Goal: Task Accomplishment & Management: Use online tool/utility

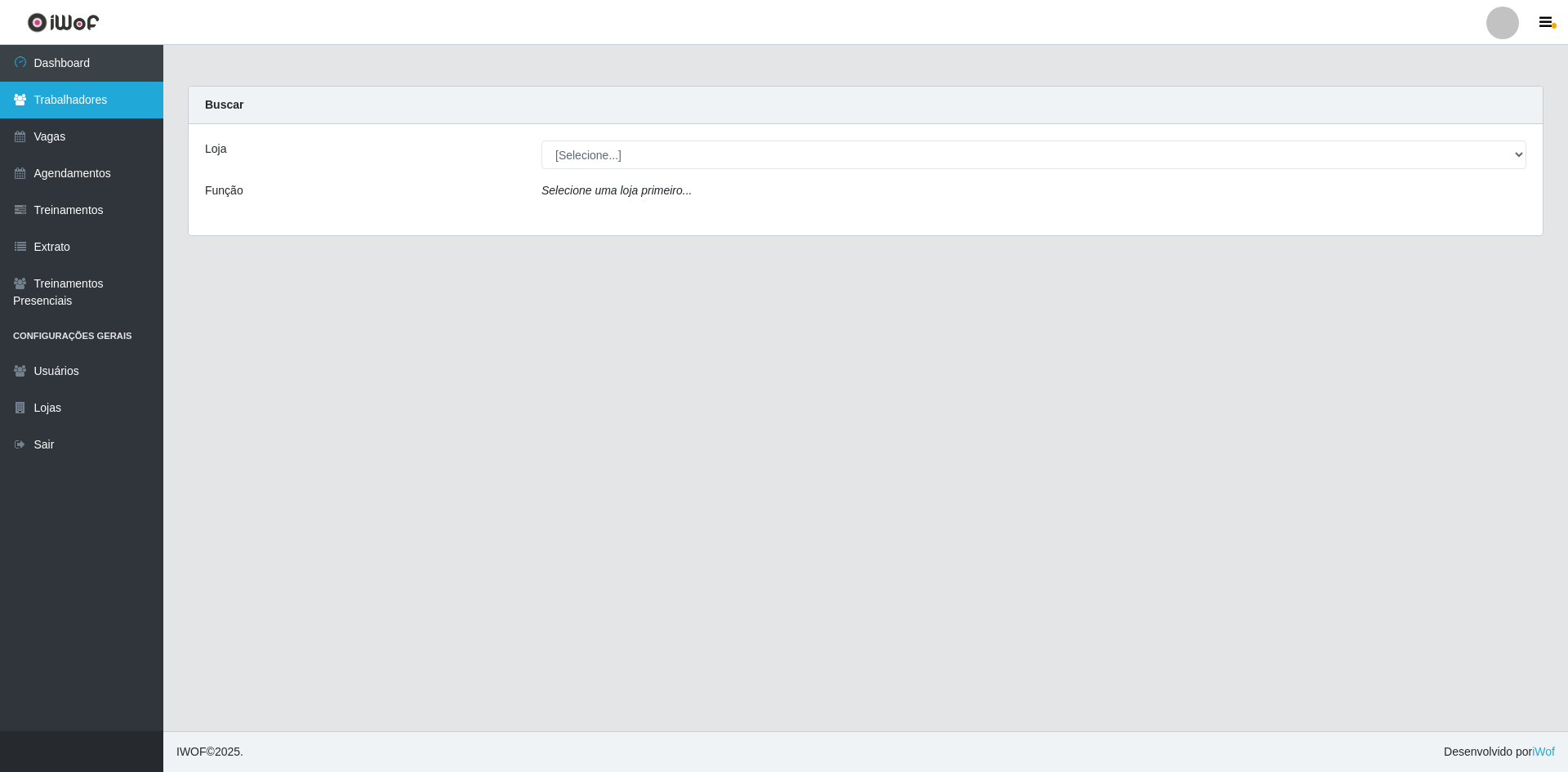
click at [93, 109] on link "Trabalhadores" at bounding box center [82, 100] width 163 height 37
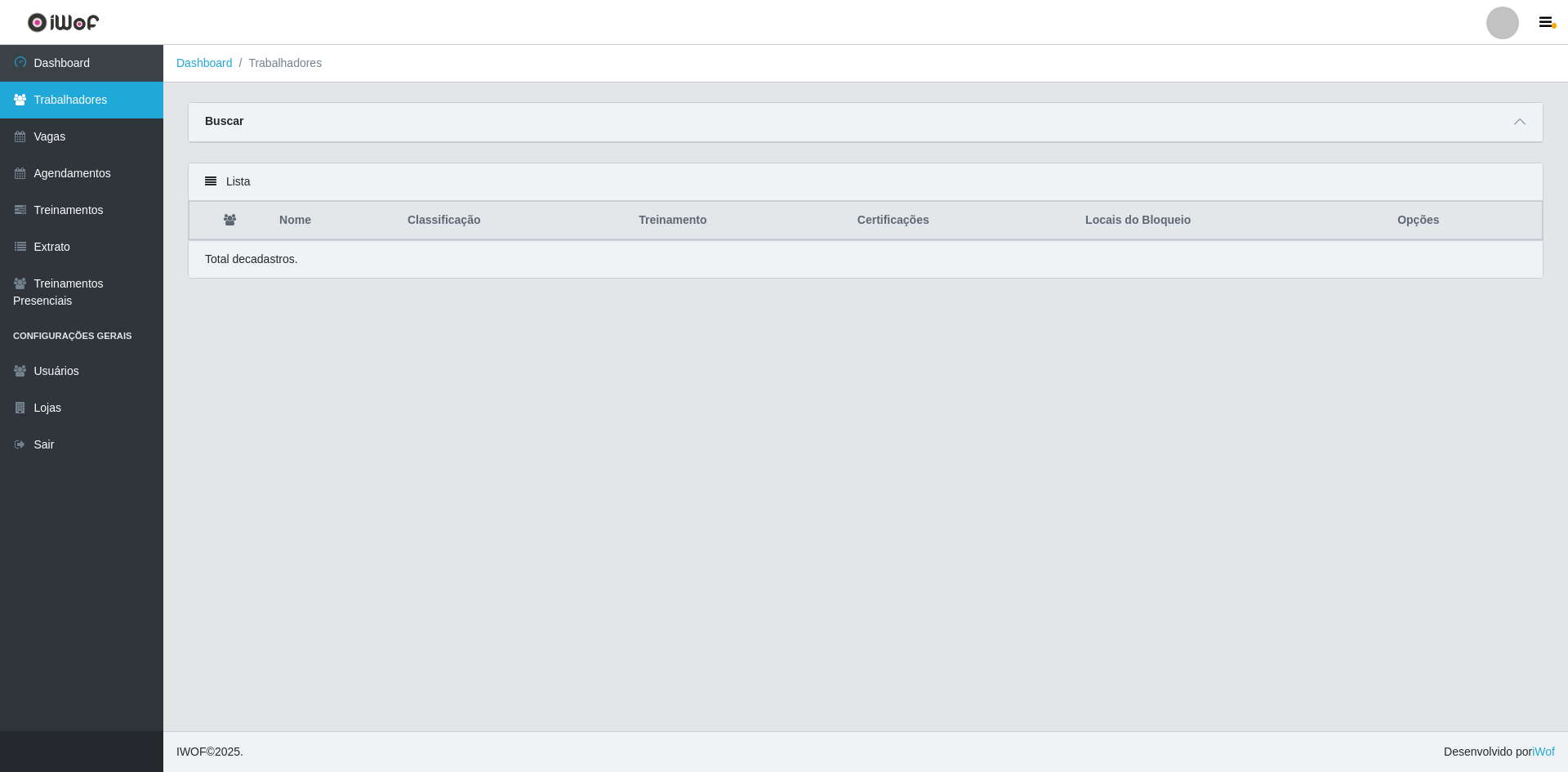
click at [101, 108] on link "Trabalhadores" at bounding box center [82, 100] width 163 height 37
click at [101, 112] on link "Trabalhadores" at bounding box center [82, 100] width 163 height 37
click at [65, 99] on link "Trabalhadores" at bounding box center [82, 100] width 163 height 37
click at [69, 125] on link "Vagas" at bounding box center [82, 137] width 163 height 37
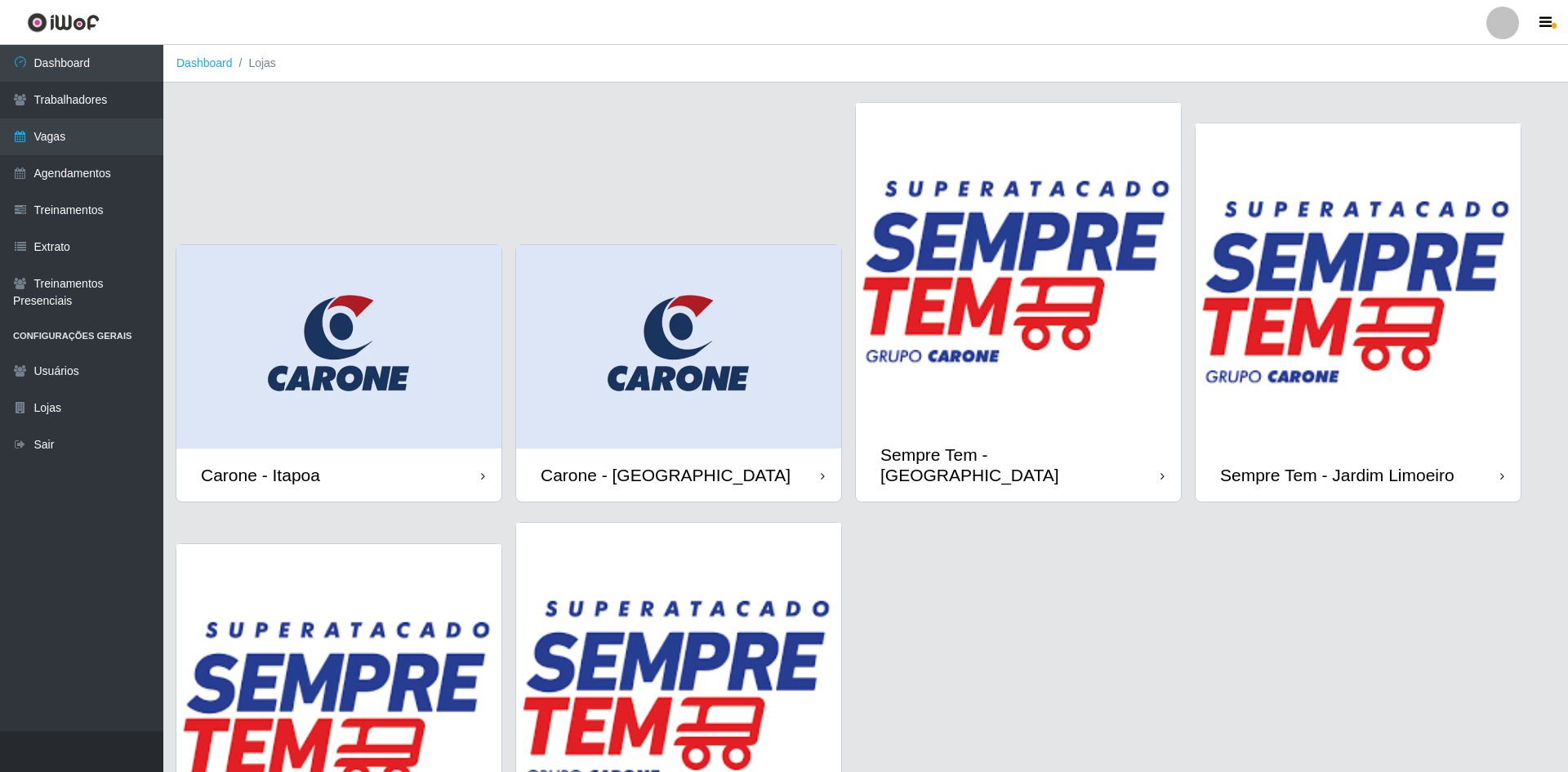
click at [555, 449] on div "Carone - [GEOGRAPHIC_DATA]" at bounding box center [678, 475] width 325 height 53
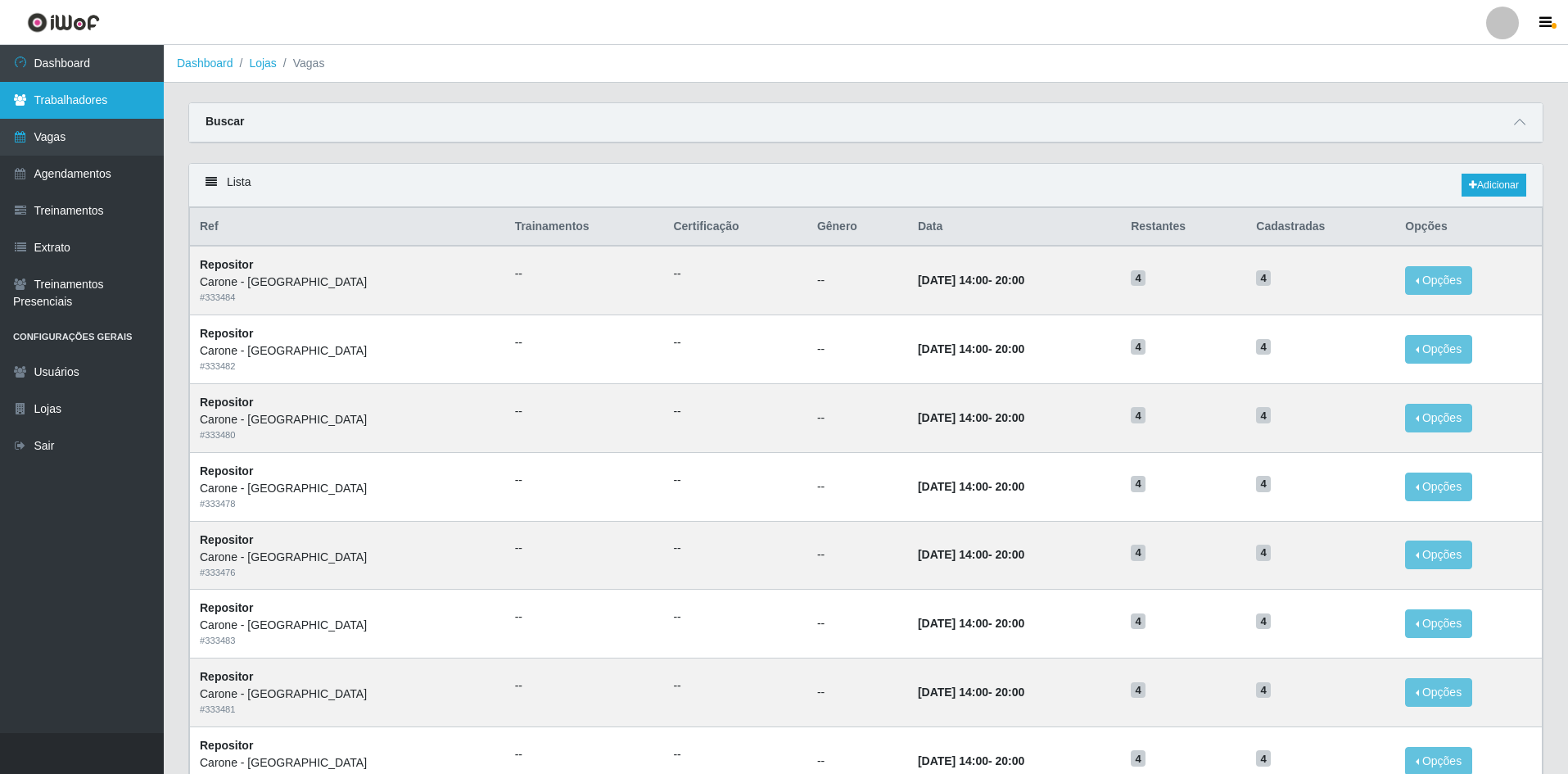
click at [102, 103] on link "Trabalhadores" at bounding box center [82, 100] width 164 height 37
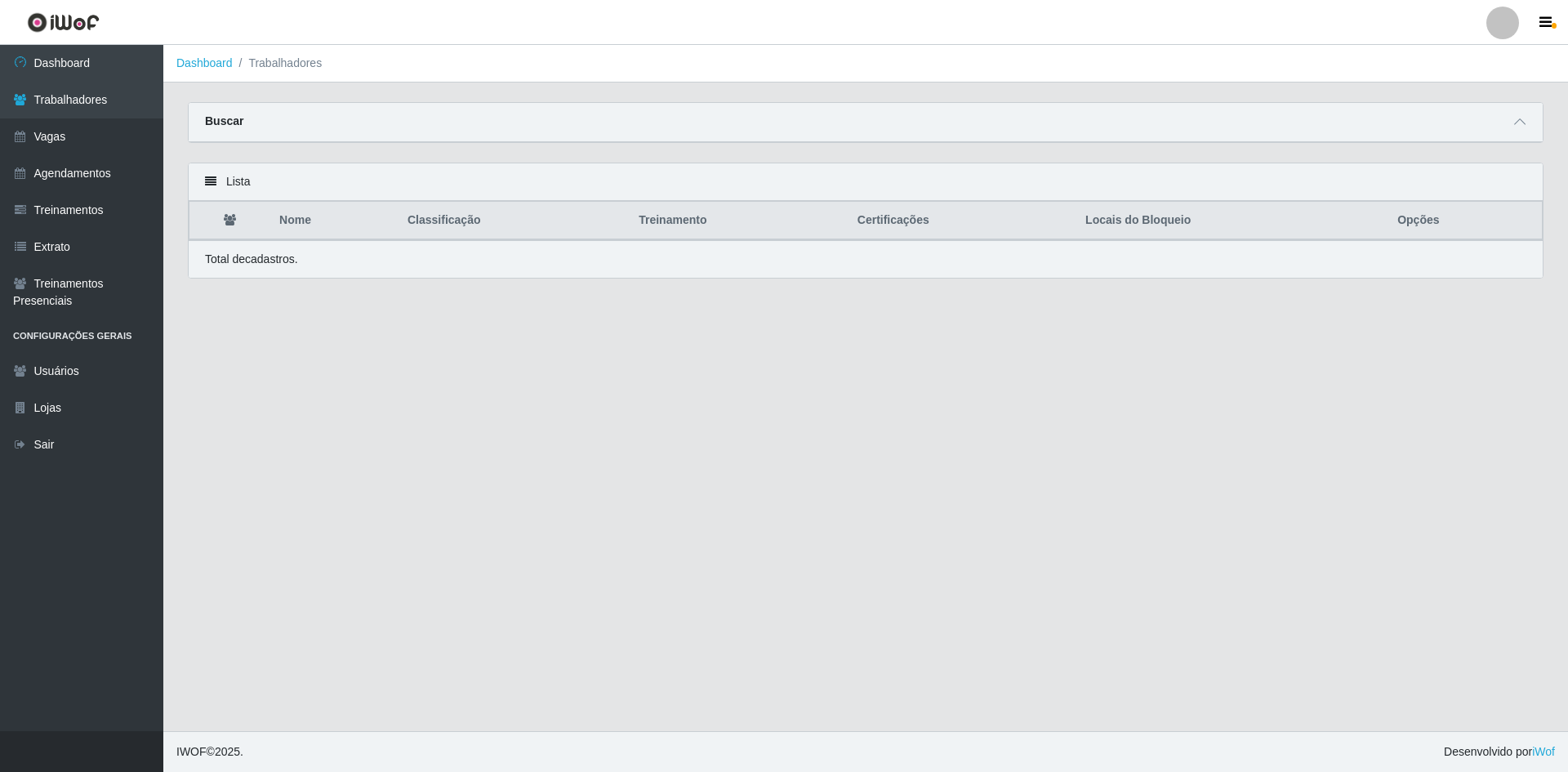
click at [209, 180] on icon at bounding box center [211, 182] width 12 height 12
click at [211, 56] on link "Dashboard" at bounding box center [205, 63] width 56 height 13
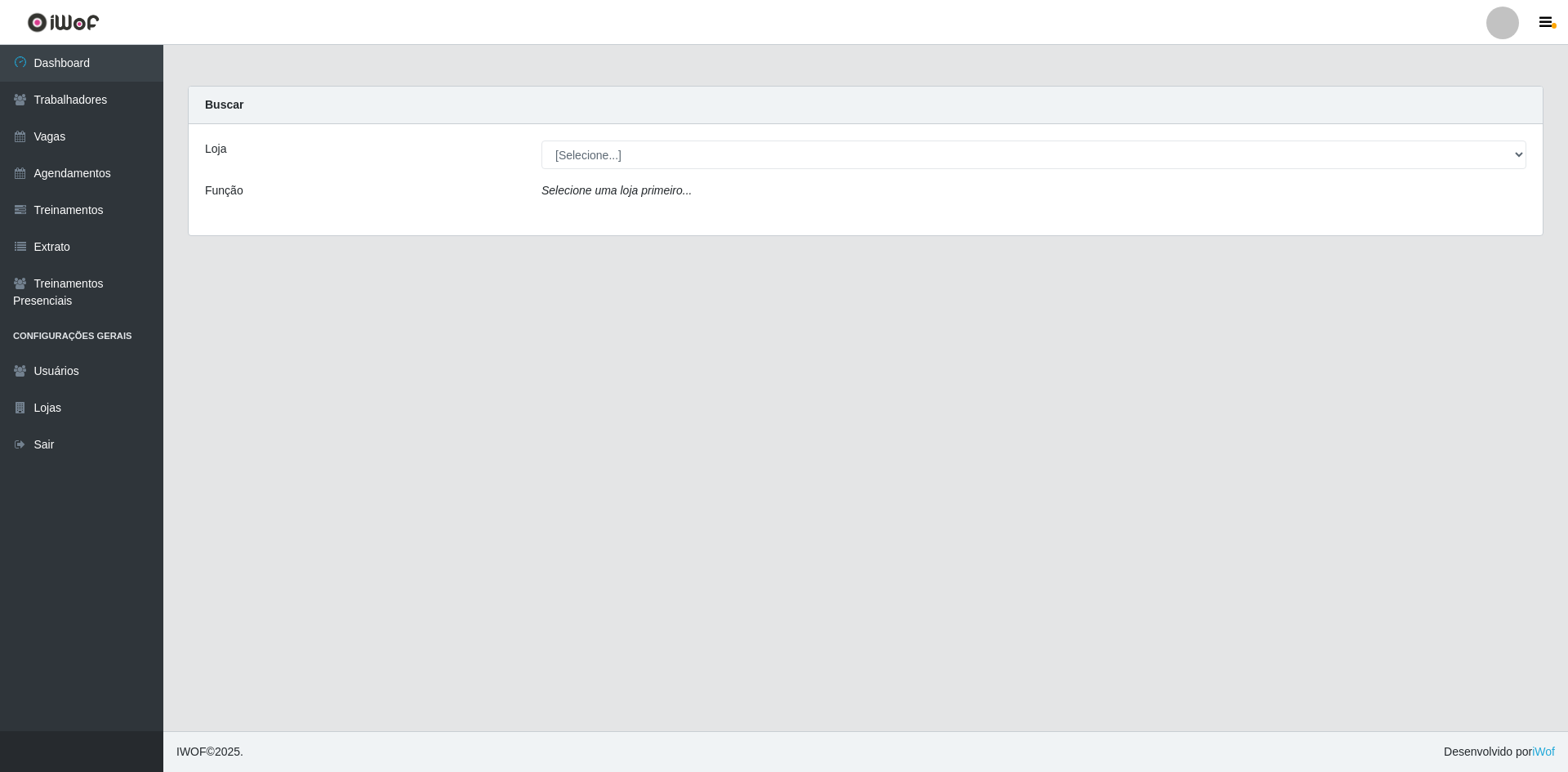
click at [628, 171] on div "Loja [Selecione...] [GEOGRAPHIC_DATA] - [GEOGRAPHIC_DATA] [GEOGRAPHIC_DATA] - […" at bounding box center [865, 179] width 1354 height 111
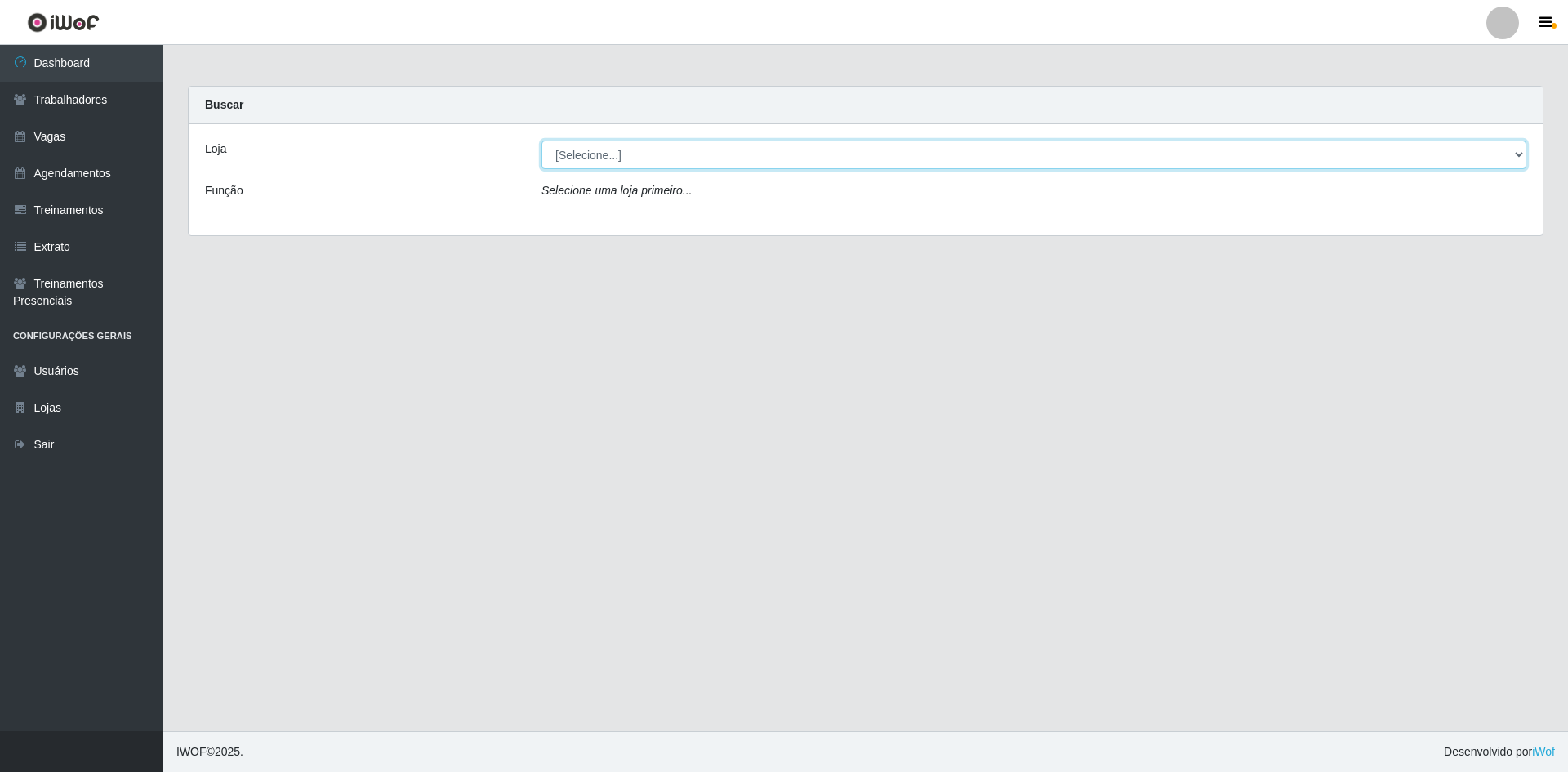
click at [645, 147] on select "[Selecione...] [GEOGRAPHIC_DATA] - [GEOGRAPHIC_DATA] [GEOGRAPHIC_DATA] - [GEOGR…" at bounding box center [1034, 155] width 985 height 29
select select "505"
click at [541, 141] on select "[Selecione...] [GEOGRAPHIC_DATA] - [GEOGRAPHIC_DATA] [GEOGRAPHIC_DATA] - [GEOGR…" at bounding box center [1034, 155] width 985 height 29
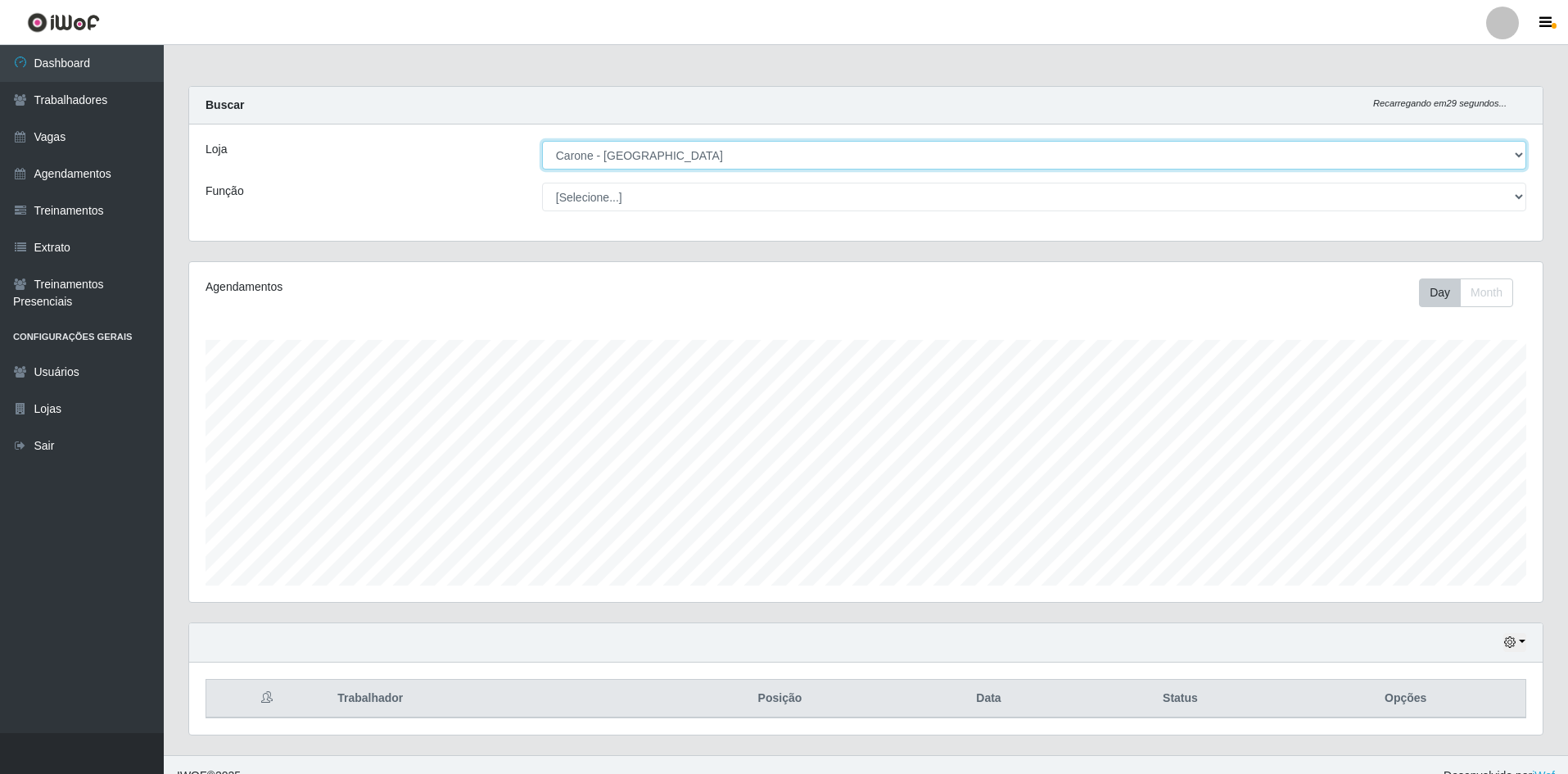
scroll to position [22, 0]
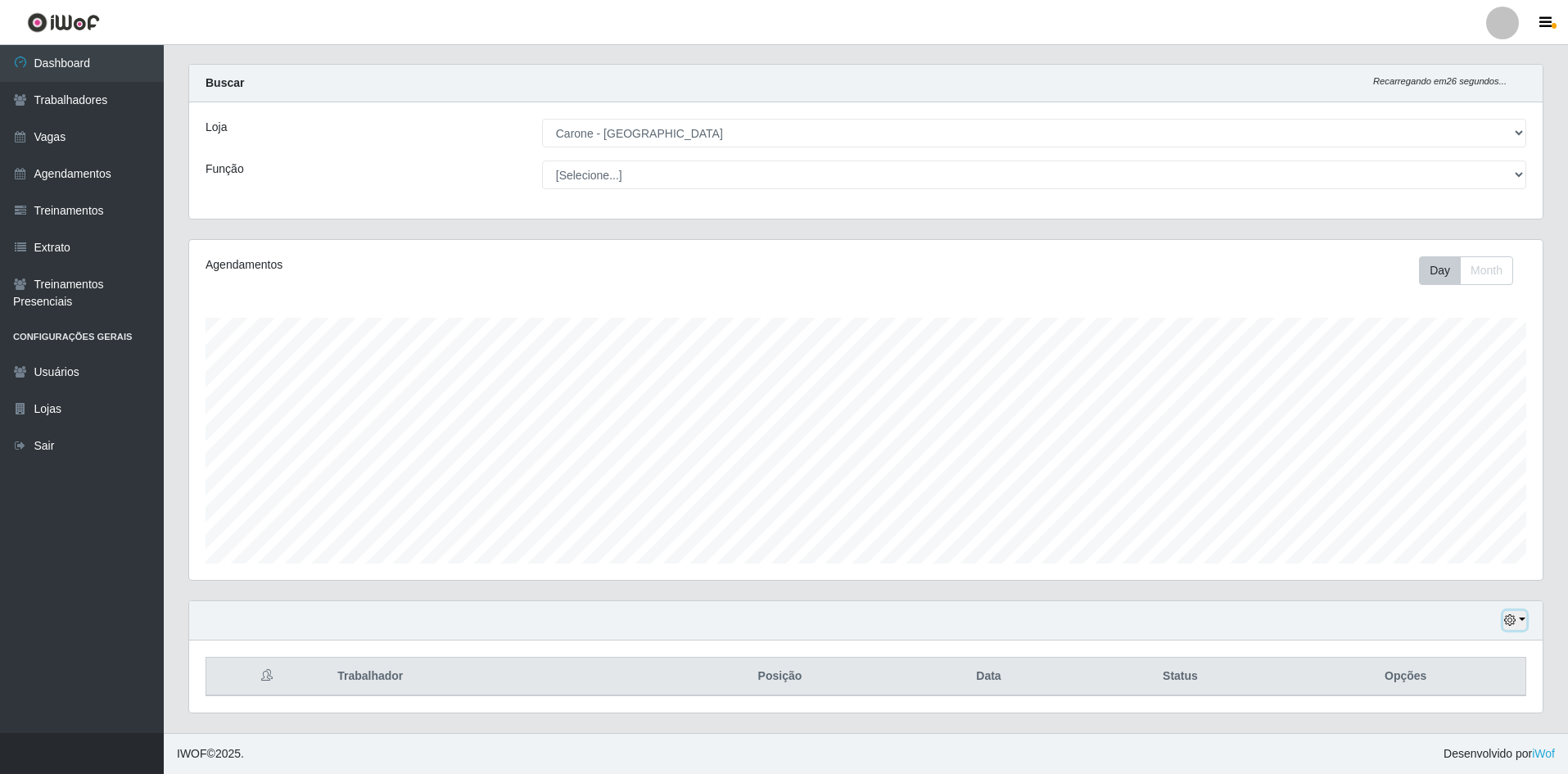
click at [1522, 620] on button "button" at bounding box center [1515, 620] width 23 height 19
click at [1473, 490] on button "1 dia" at bounding box center [1460, 490] width 129 height 35
click at [1525, 621] on button "button" at bounding box center [1515, 620] width 23 height 19
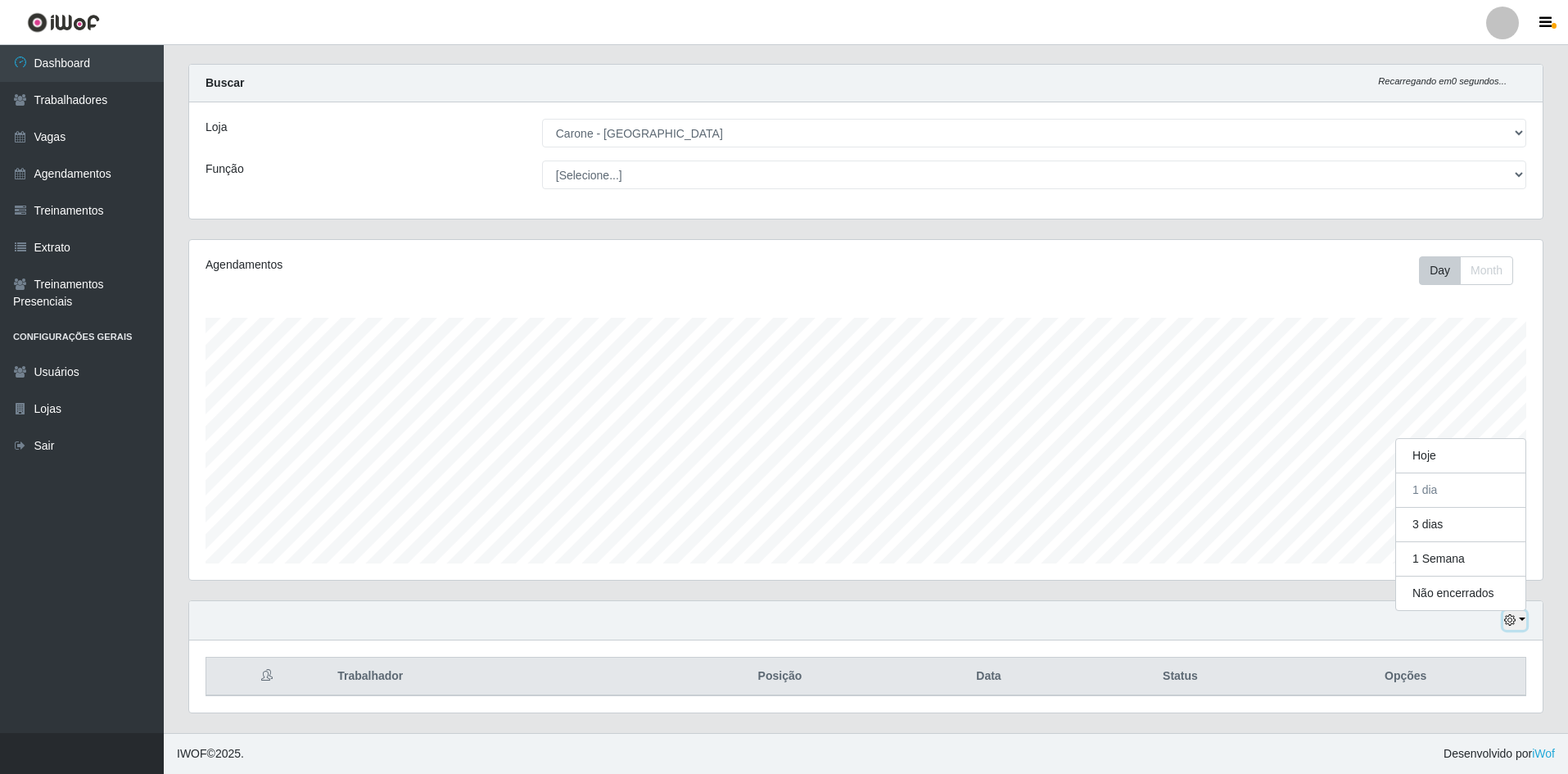
scroll to position [340, 1354]
click at [1524, 620] on button "button" at bounding box center [1515, 620] width 23 height 19
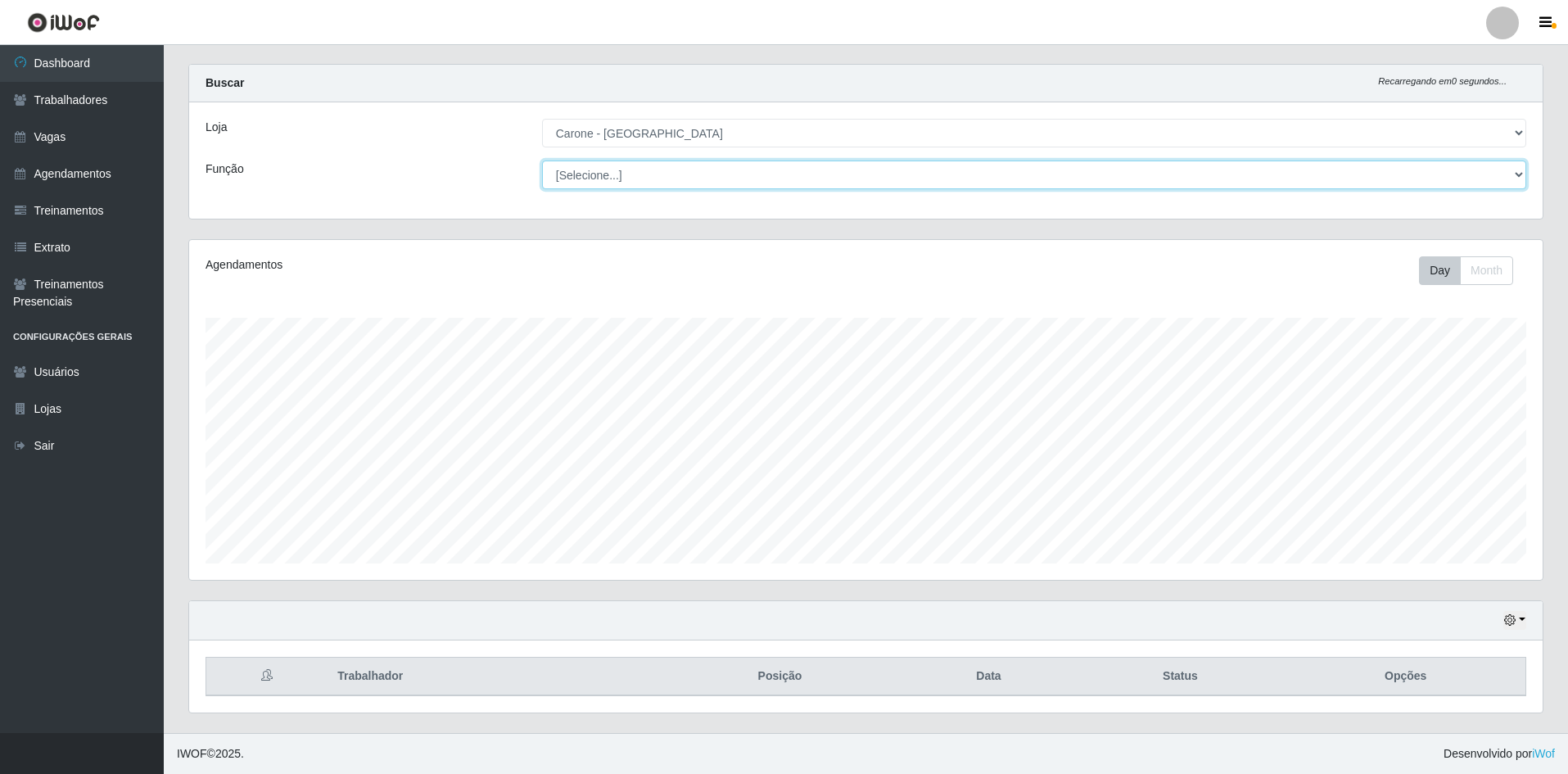
click at [951, 181] on select "[Selecione...] Embalador Embalador + Embalador ++ Repositor Repositor + Reposit…" at bounding box center [1034, 175] width 984 height 29
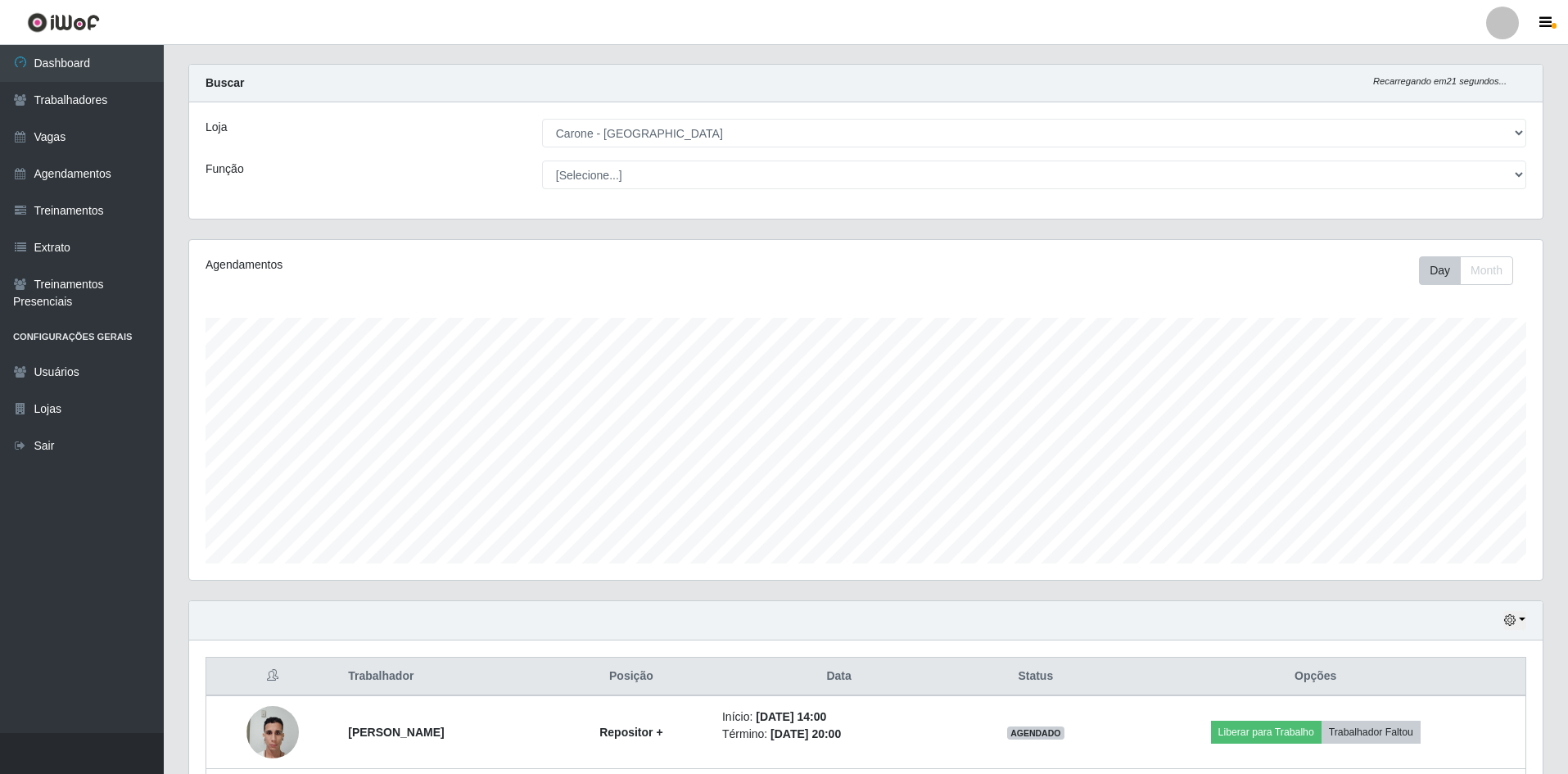
click at [473, 260] on div "Agendamentos" at bounding box center [474, 265] width 537 height 17
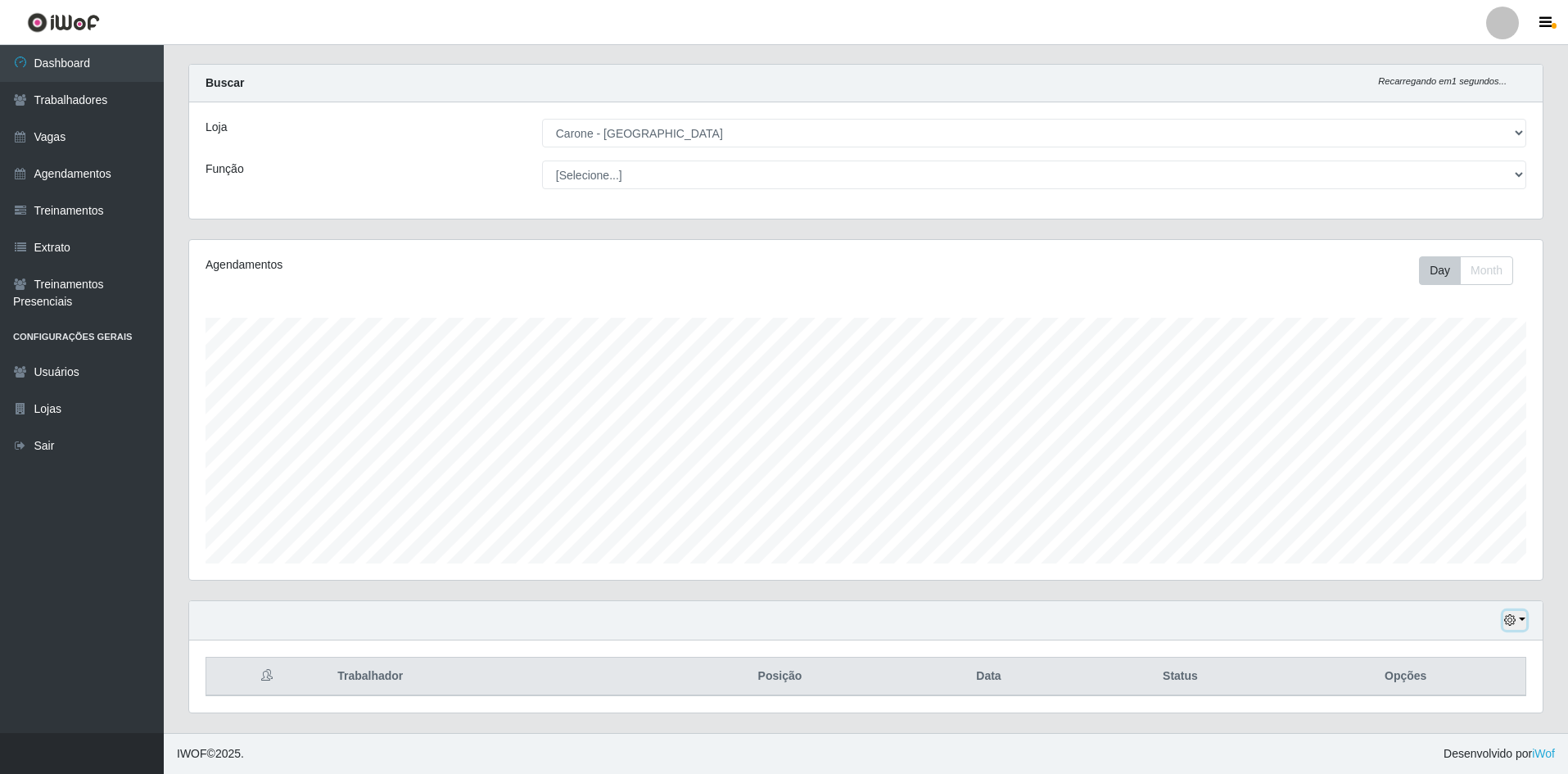
click at [1524, 623] on button "button" at bounding box center [1515, 620] width 23 height 19
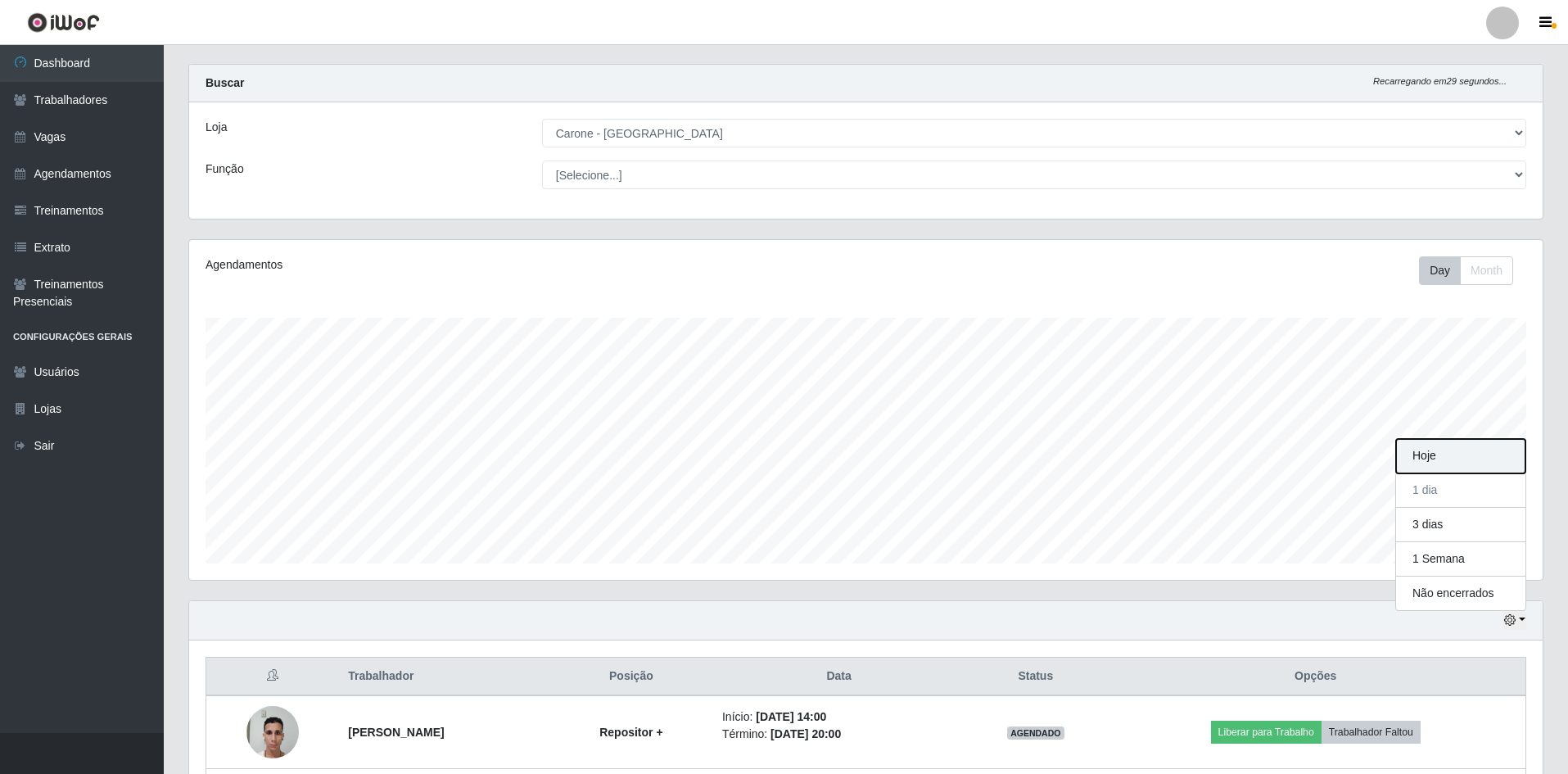
click at [1480, 453] on button "Hoje" at bounding box center [1460, 456] width 129 height 35
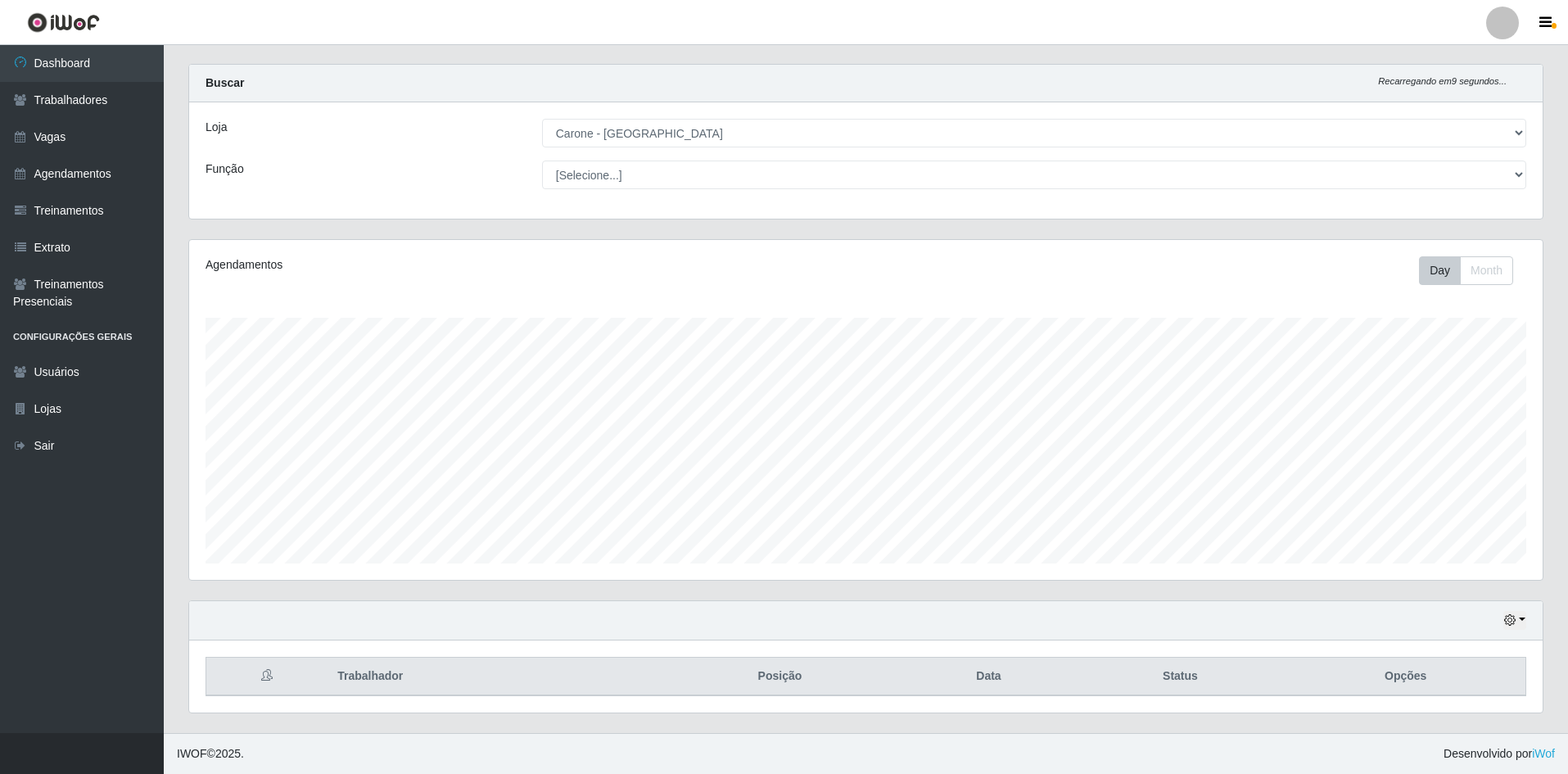
click at [1527, 626] on div "Hoje 1 dia 3 dias 1 Semana Não encerrados" at bounding box center [866, 620] width 1354 height 40
click at [1519, 617] on button "button" at bounding box center [1515, 620] width 23 height 19
click at [1445, 485] on button "1 dia" at bounding box center [1460, 490] width 129 height 35
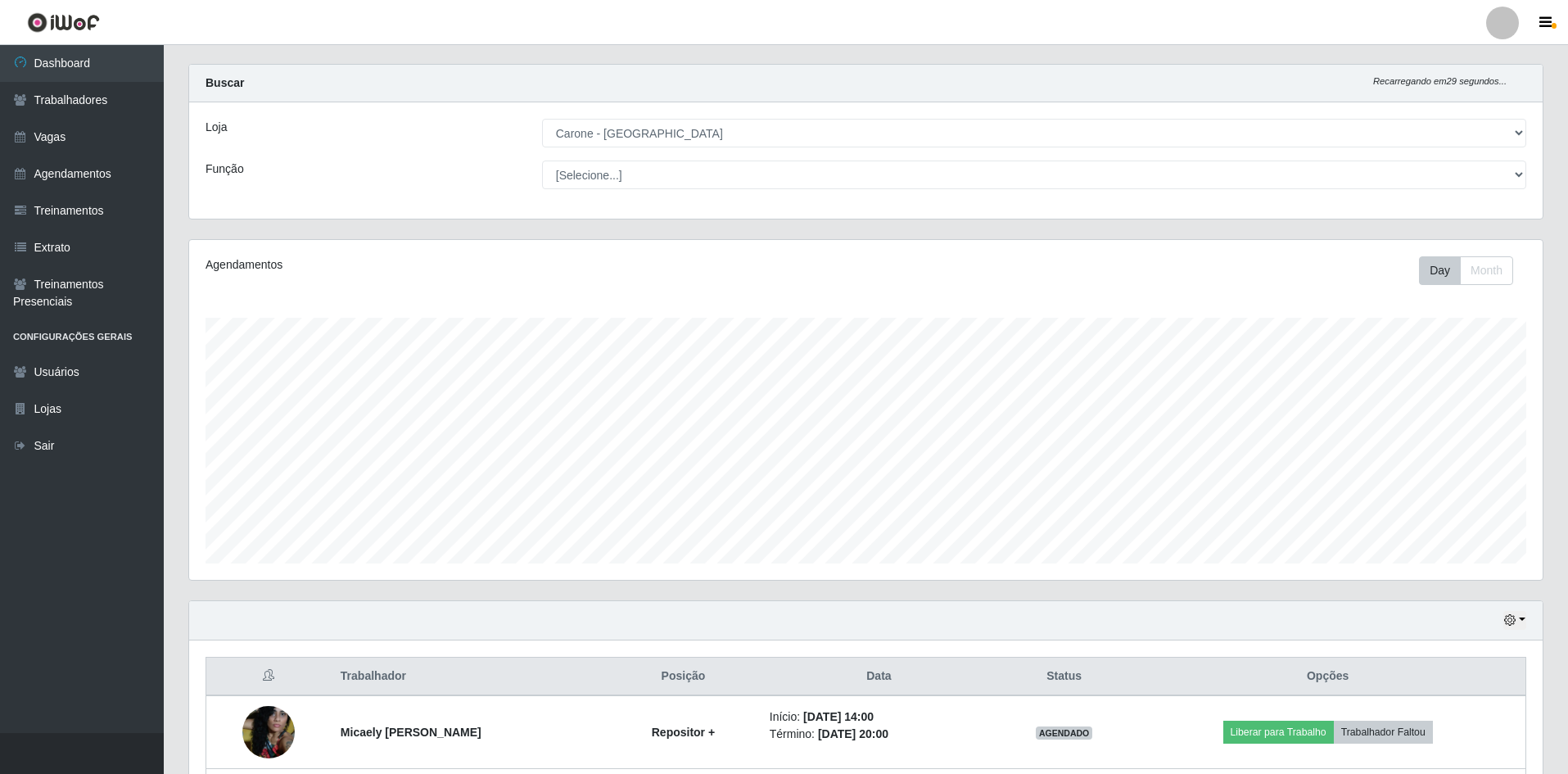
scroll to position [168, 0]
